Goal: Information Seeking & Learning: Check status

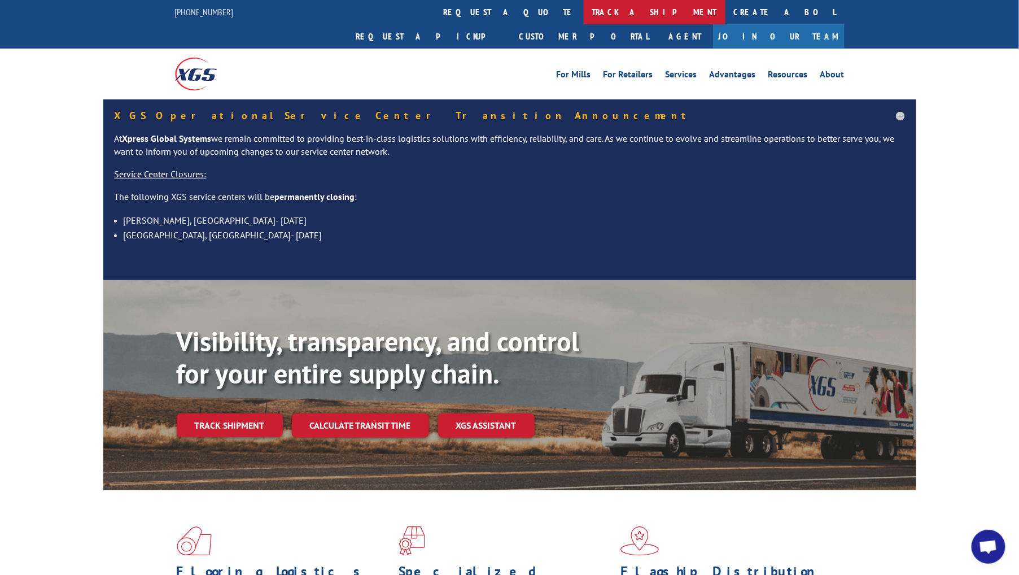
click at [584, 6] on link "track a shipment" at bounding box center [655, 12] width 142 height 24
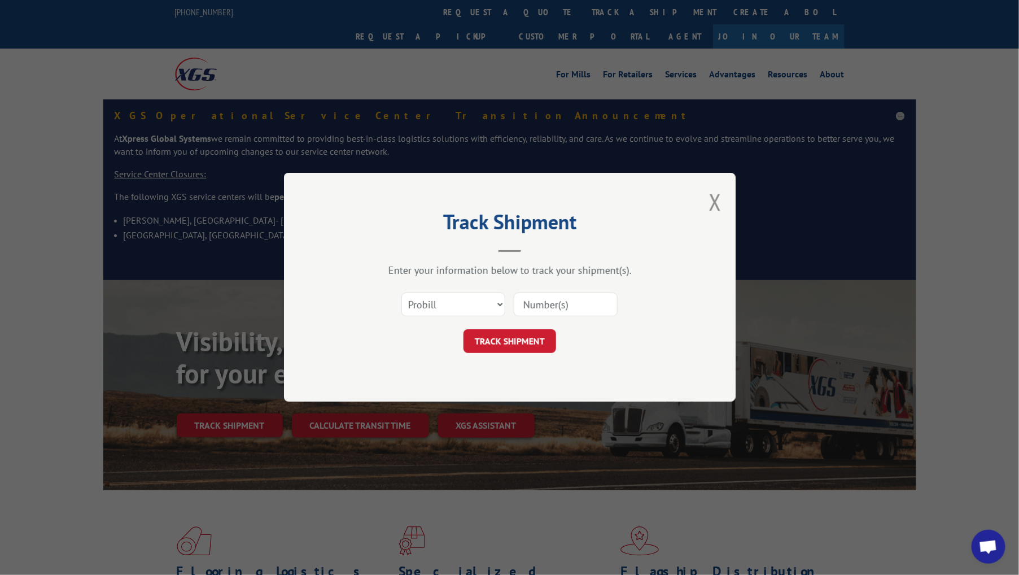
click at [561, 294] on input at bounding box center [566, 305] width 104 height 24
paste input "17402075"
type input "17402075"
click at [515, 341] on button "TRACK SHIPMENT" at bounding box center [510, 342] width 93 height 24
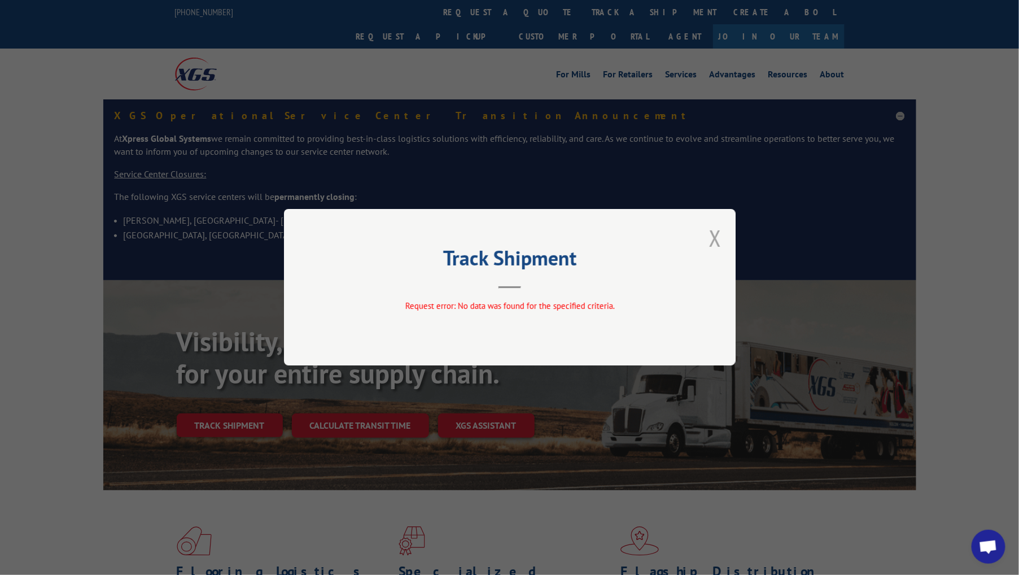
click at [718, 242] on button "Close modal" at bounding box center [715, 238] width 12 height 30
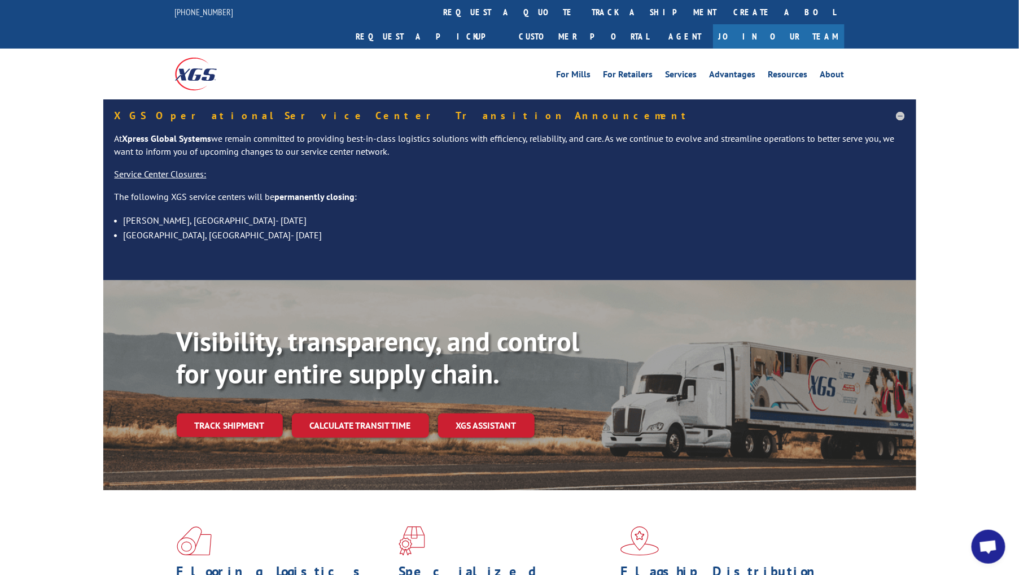
click at [584, 12] on link "track a shipment" at bounding box center [655, 12] width 142 height 24
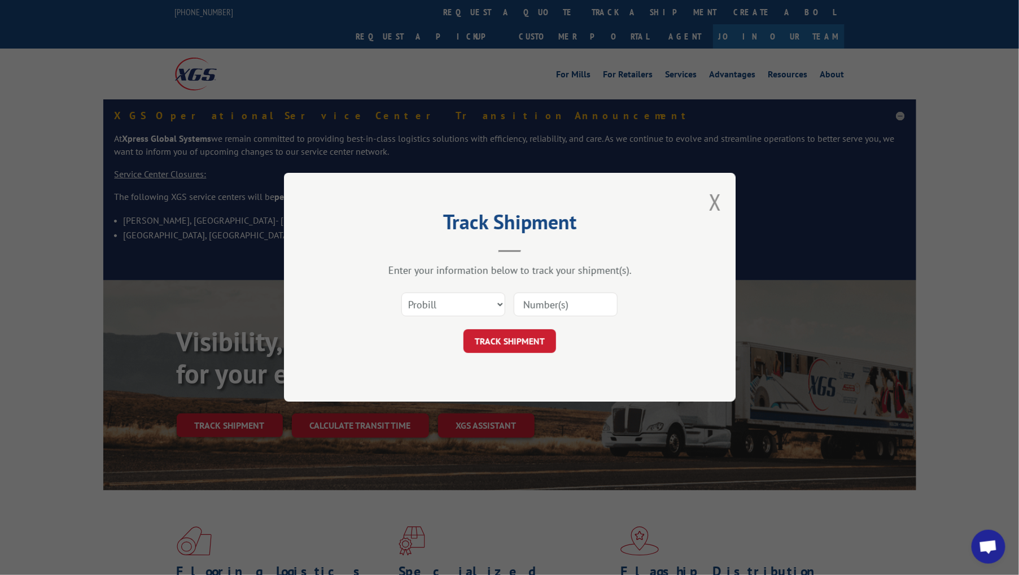
click at [564, 301] on input at bounding box center [566, 305] width 104 height 24
paste input "17402075"
type input "17402075"
click at [511, 342] on button "TRACK SHIPMENT" at bounding box center [510, 342] width 93 height 24
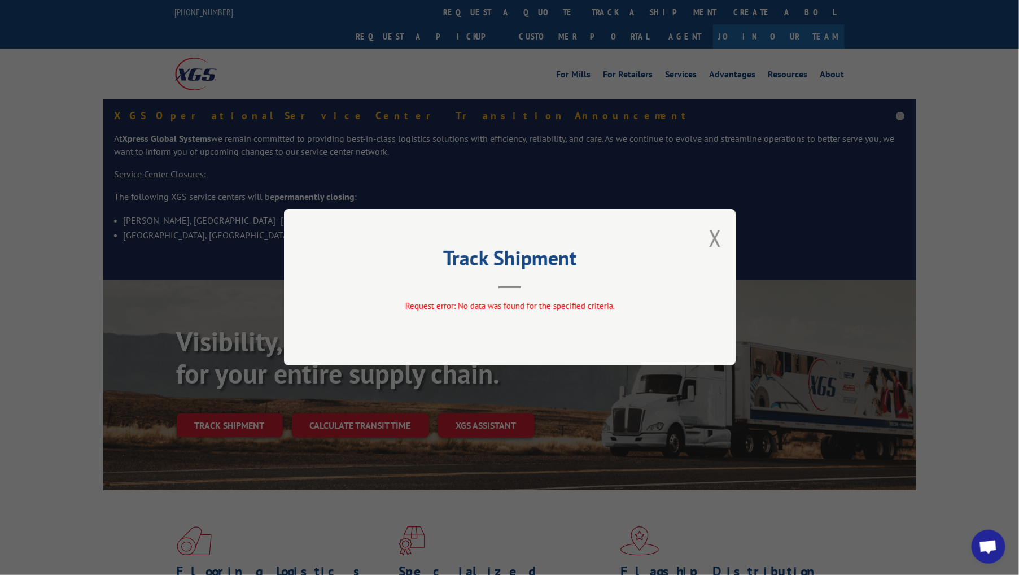
drag, startPoint x: 715, startPoint y: 238, endPoint x: 661, endPoint y: 256, distance: 56.6
click at [714, 239] on button "Close modal" at bounding box center [715, 238] width 12 height 30
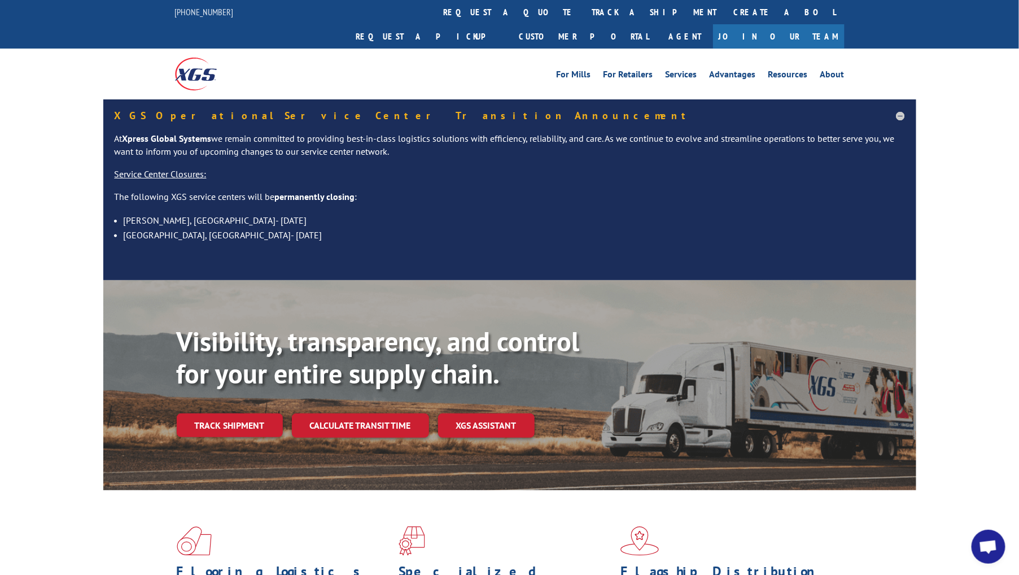
click at [484, 49] on div "For [PERSON_NAME] For Retailers Services Advantages Resources About For [PERSON…" at bounding box center [510, 74] width 670 height 50
click at [584, 13] on link "track a shipment" at bounding box center [655, 12] width 142 height 24
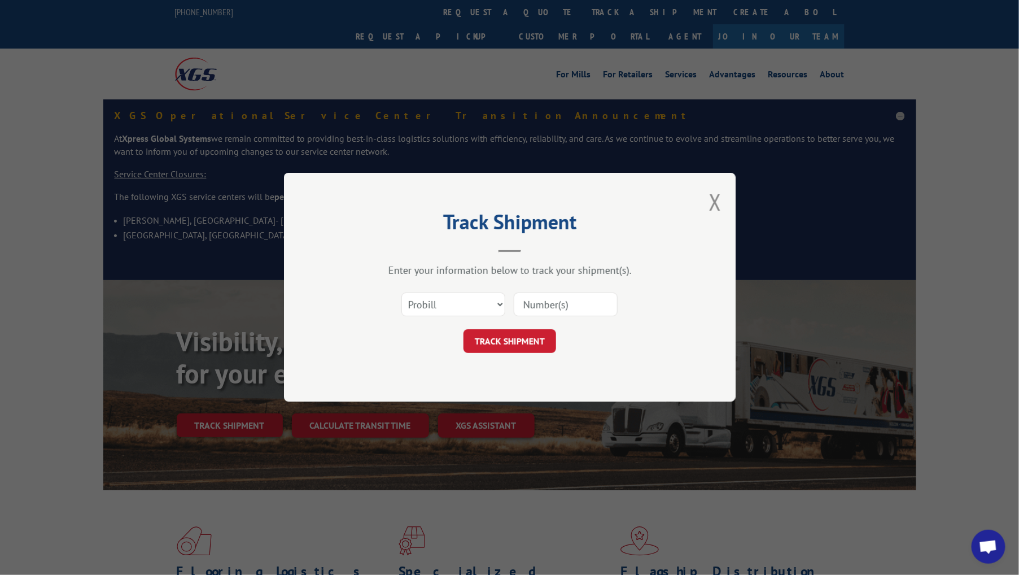
click at [574, 313] on input at bounding box center [566, 305] width 104 height 24
paste input "17402075"
type input "17402075"
click at [498, 355] on div "Track Shipment Enter your information below to track your shipment(s). Select c…" at bounding box center [510, 287] width 452 height 229
click at [501, 339] on button "TRACK SHIPMENT" at bounding box center [510, 342] width 93 height 24
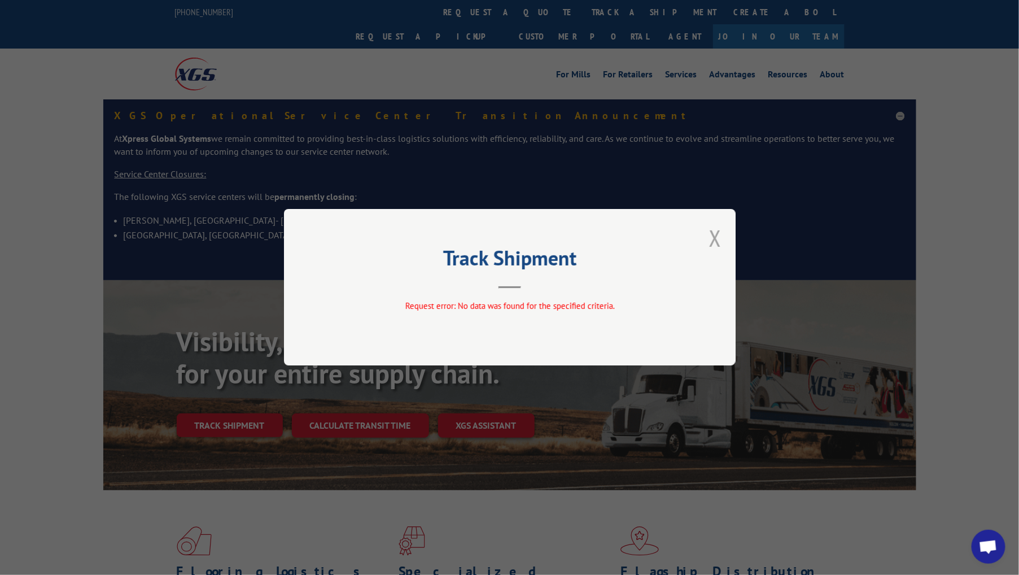
click at [721, 230] on button "Close modal" at bounding box center [715, 238] width 12 height 30
